Goal: Check status: Check status

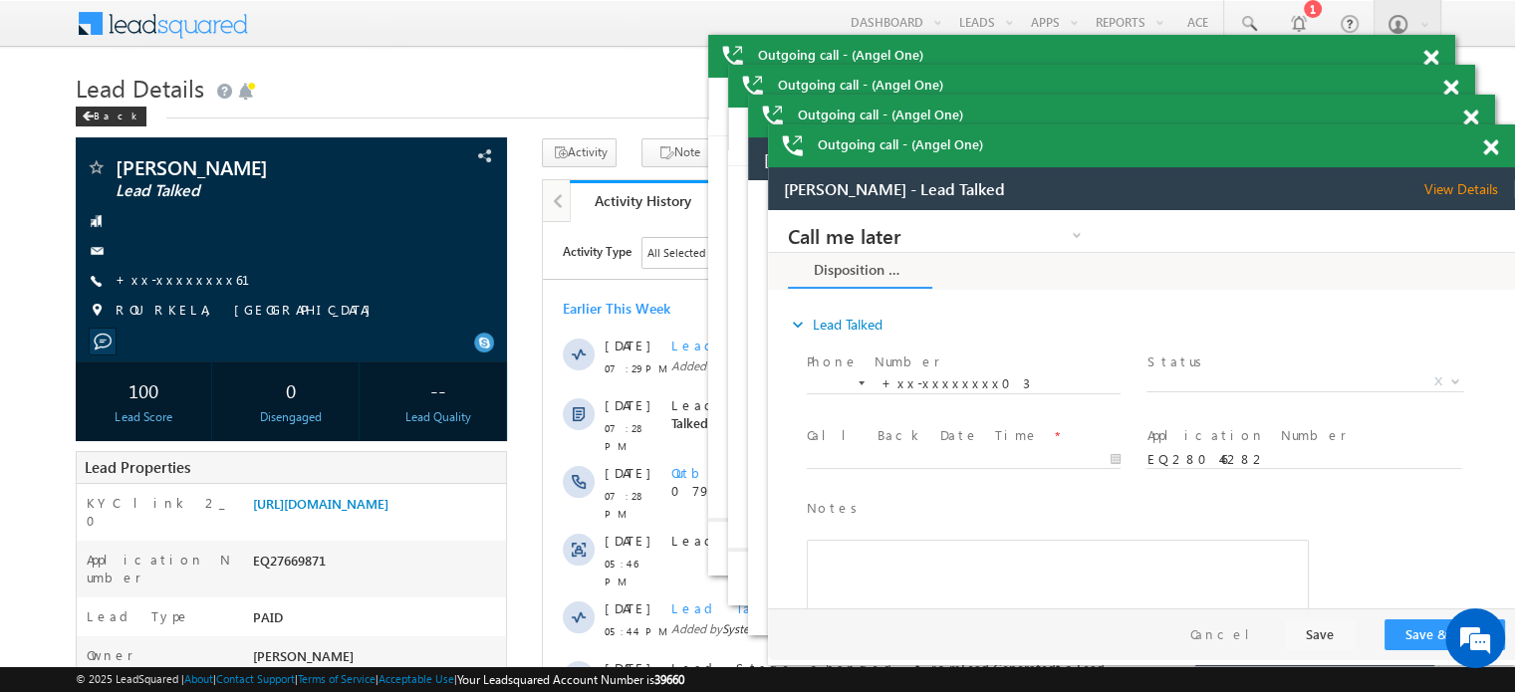
click at [1455, 78] on div "Outgoing call - (Angel One)" at bounding box center [1081, 56] width 747 height 43
click at [1438, 67] on span at bounding box center [1430, 58] width 15 height 17
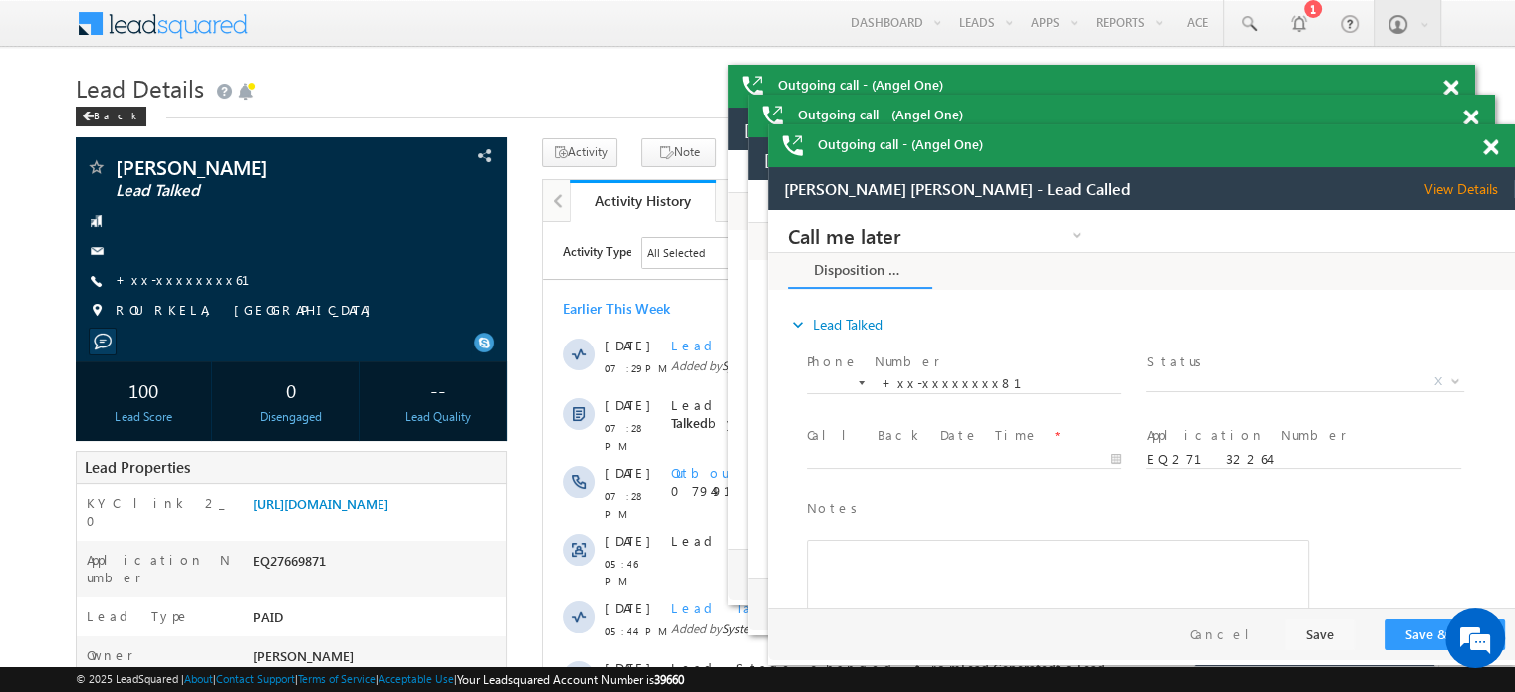
click at [1458, 97] on span at bounding box center [1450, 88] width 15 height 17
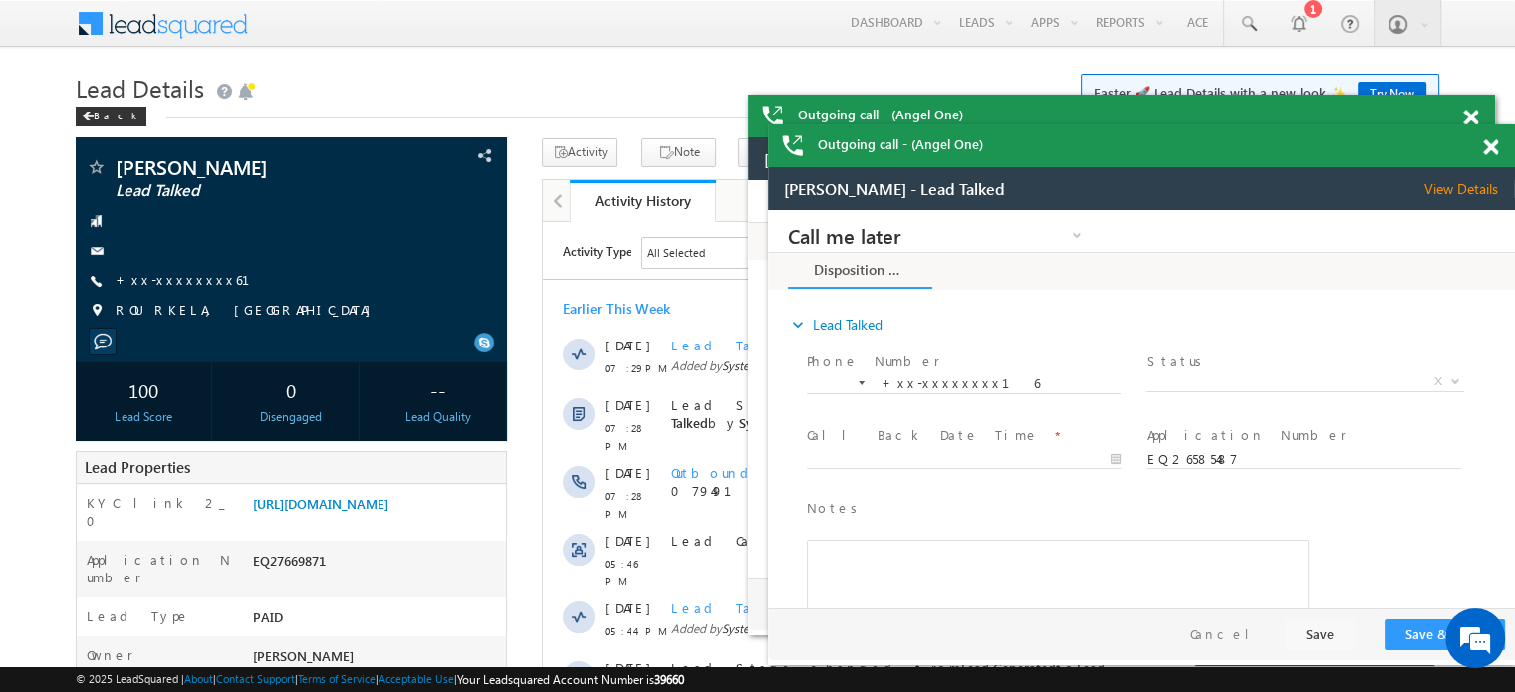
click at [1478, 126] on span at bounding box center [1470, 118] width 15 height 17
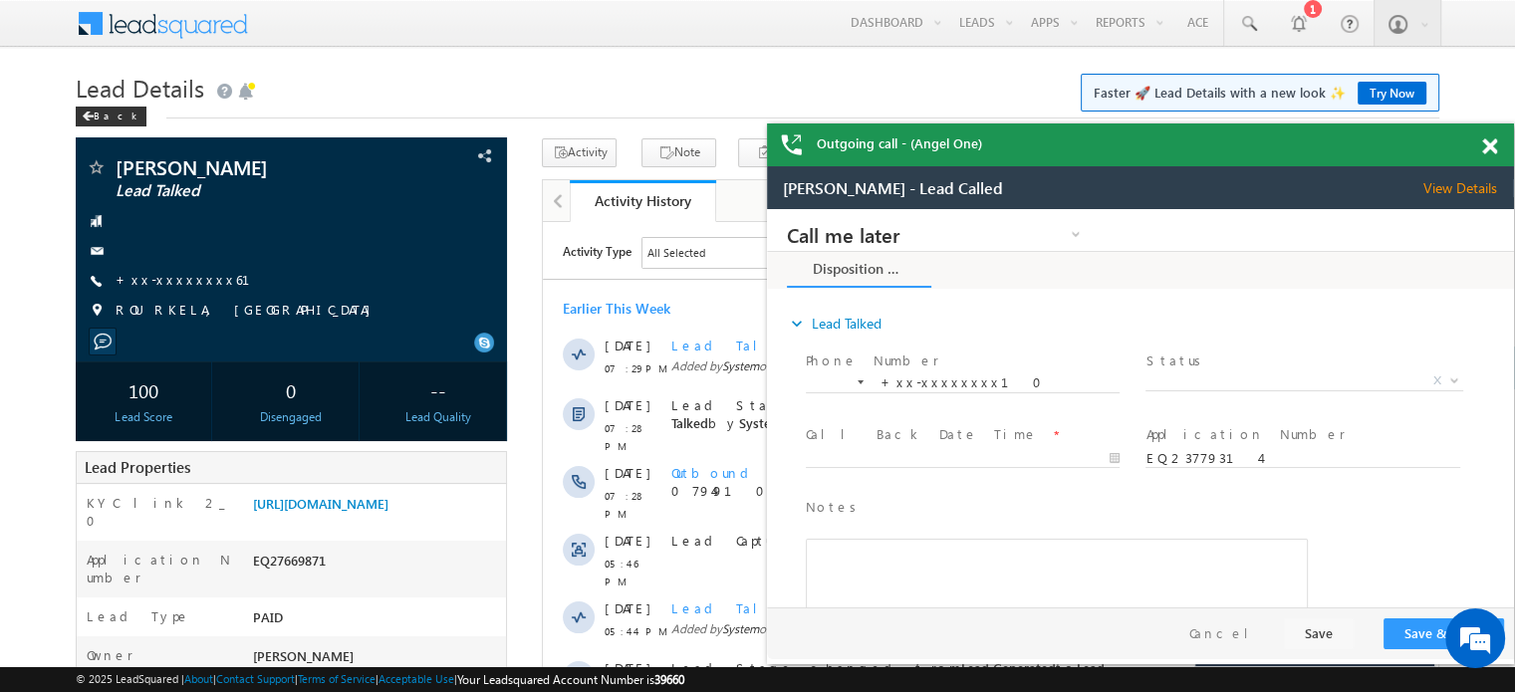
click at [1493, 144] on span at bounding box center [1489, 146] width 15 height 17
